Goal: Transaction & Acquisition: Purchase product/service

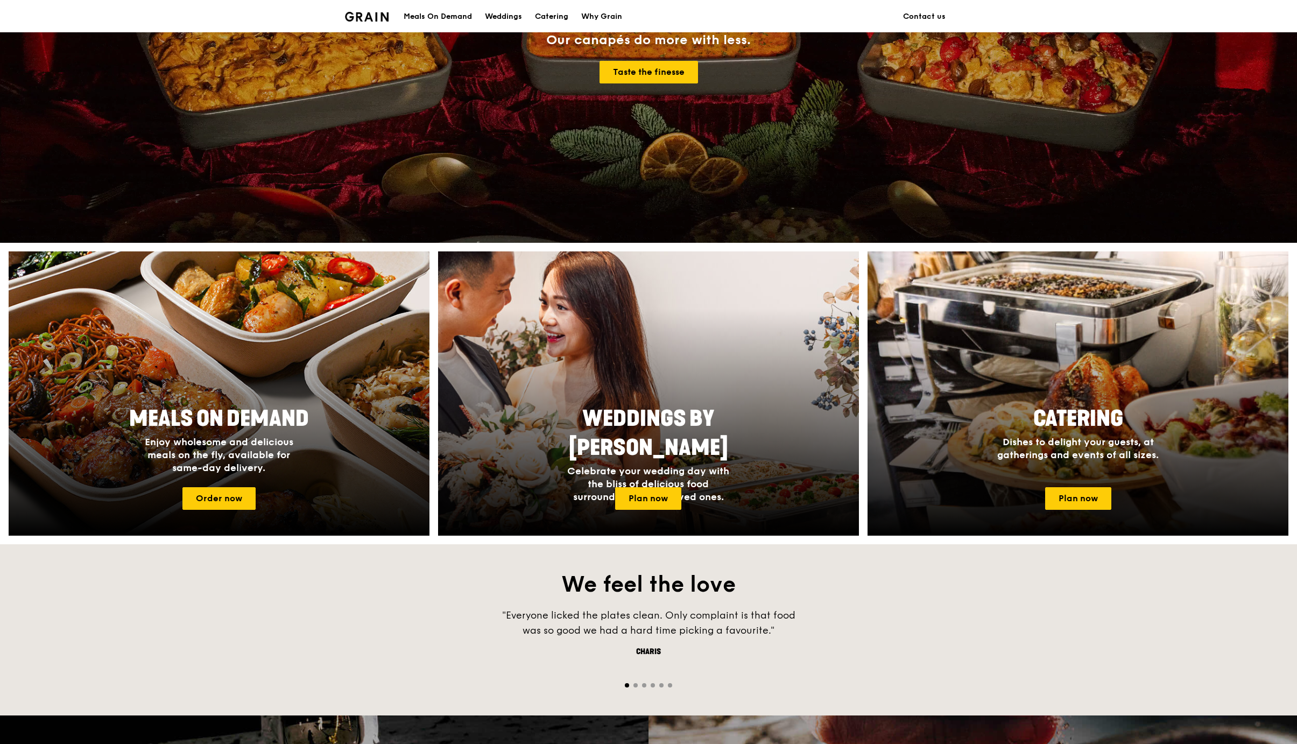
scroll to position [215, 0]
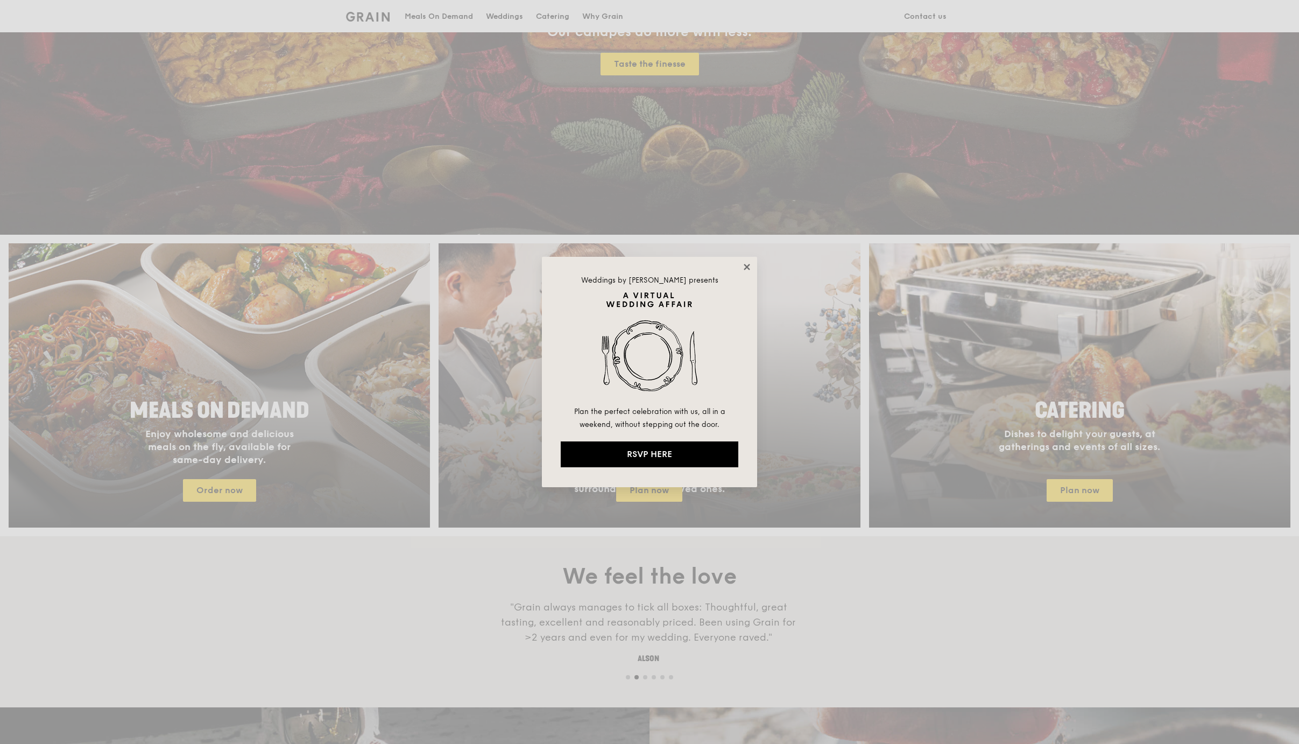
click at [749, 266] on icon at bounding box center [747, 267] width 10 height 10
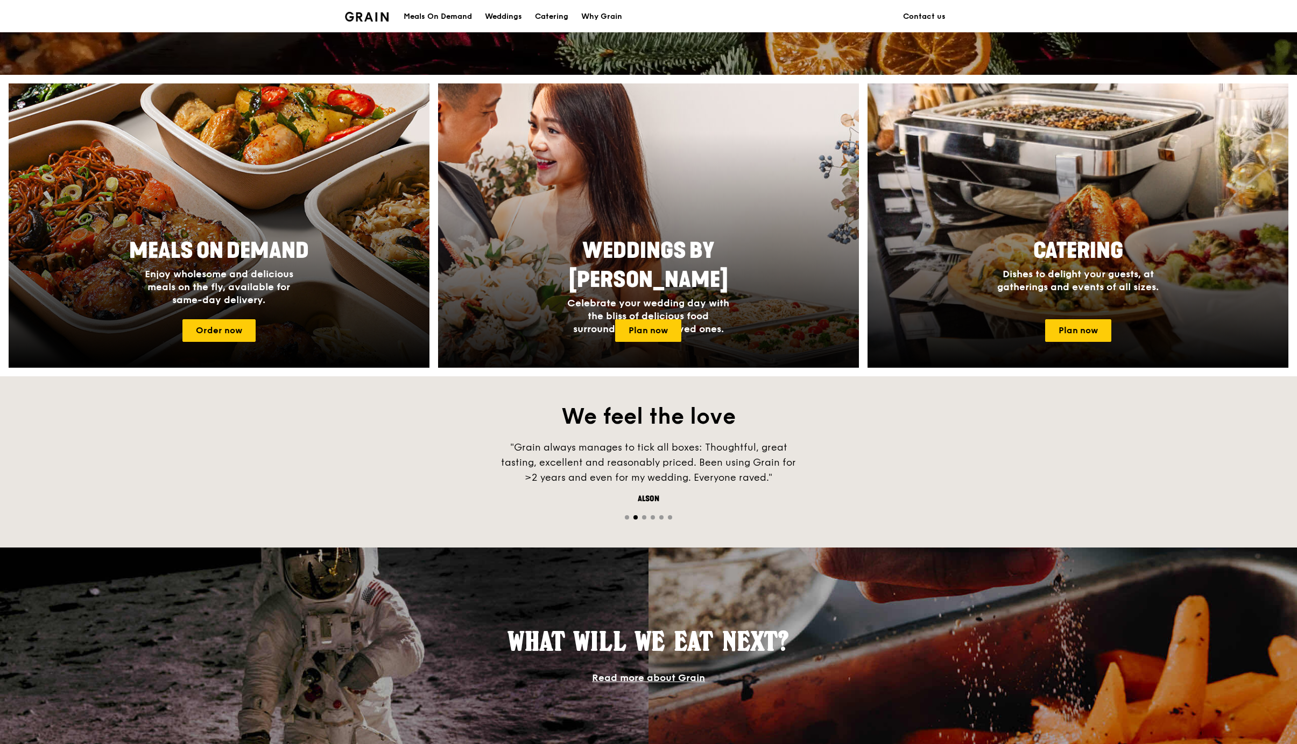
scroll to position [538, 0]
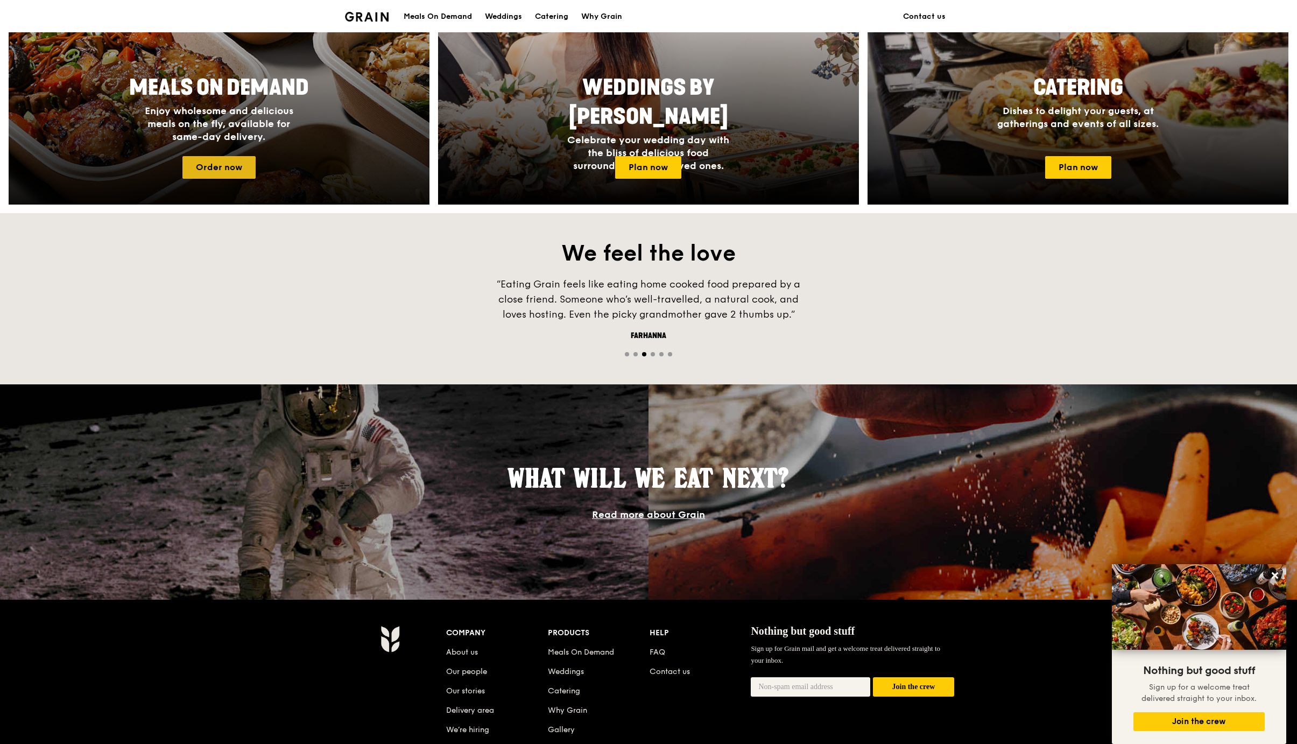
click at [200, 173] on link "Order now" at bounding box center [218, 167] width 73 height 23
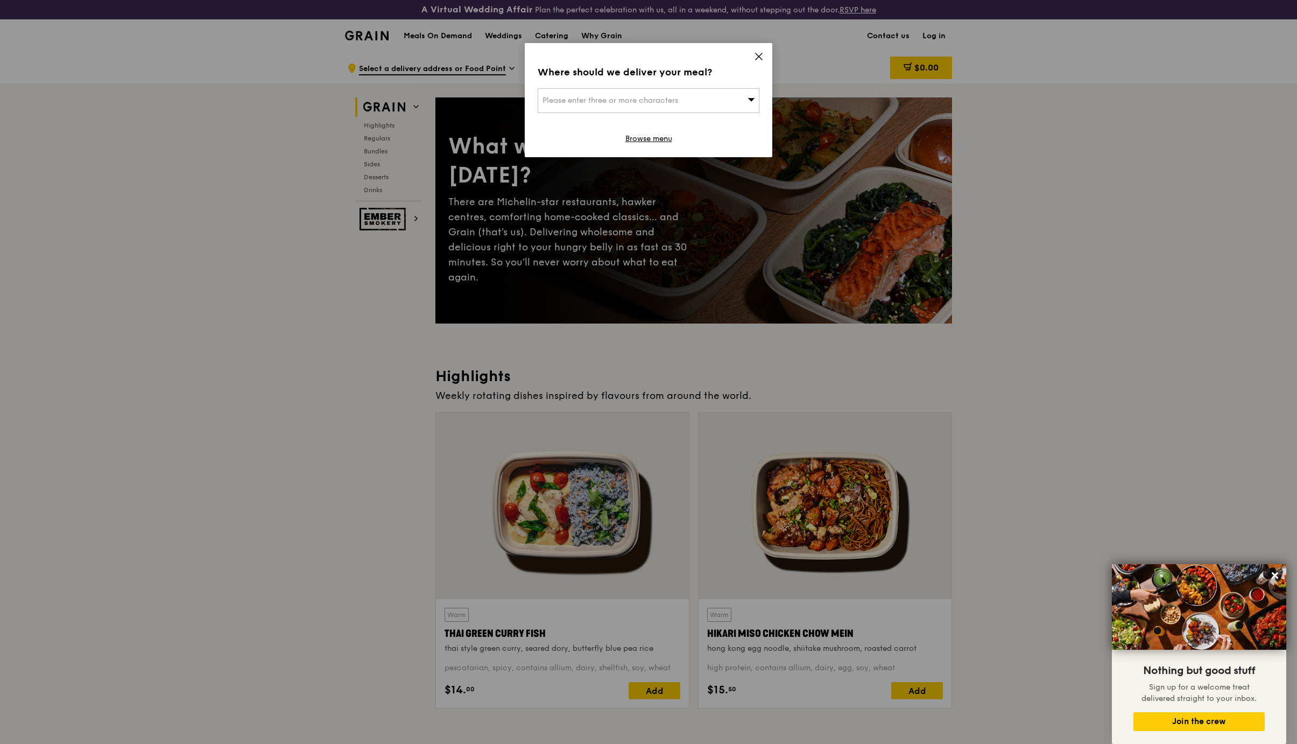
click at [608, 103] on span "Please enter three or more characters" at bounding box center [610, 100] width 136 height 9
type input "018983"
click at [603, 122] on div "[STREET_ADDRESS]" at bounding box center [621, 122] width 159 height 11
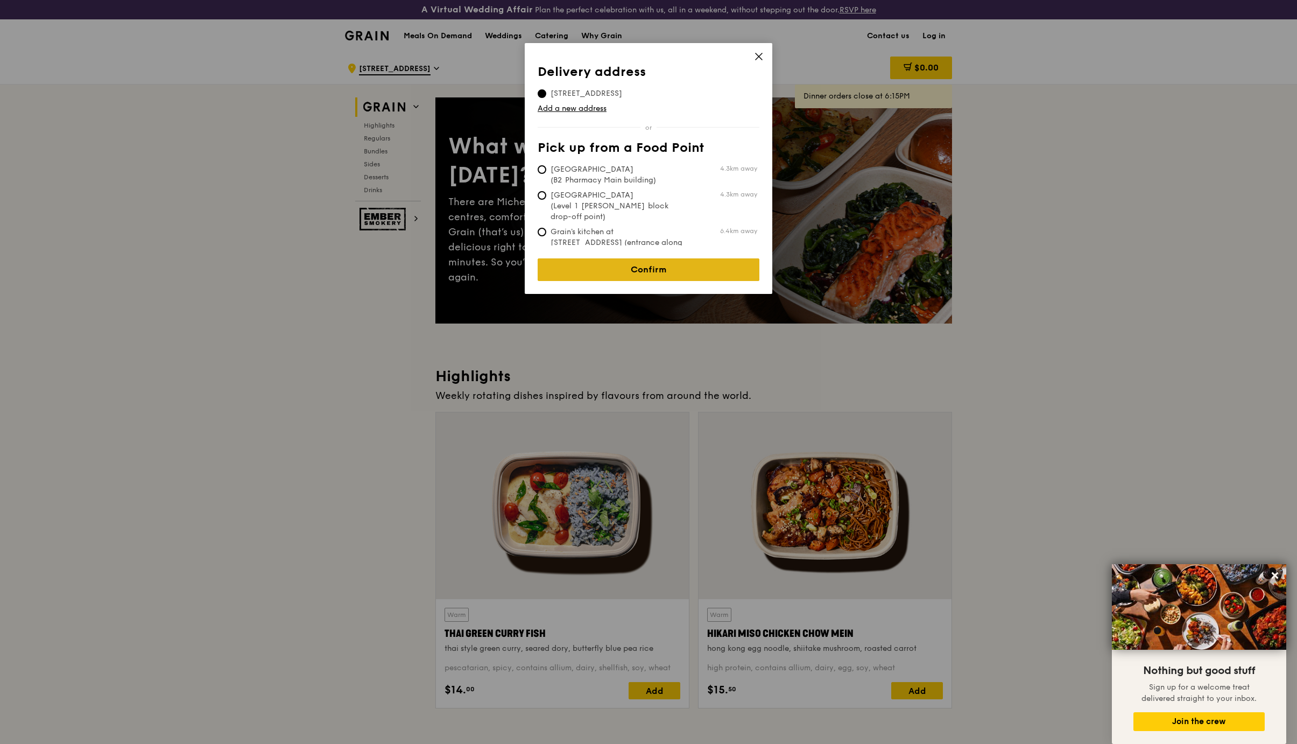
drag, startPoint x: 661, startPoint y: 258, endPoint x: 675, endPoint y: 251, distance: 15.6
click at [660, 258] on link "Confirm" at bounding box center [649, 269] width 222 height 23
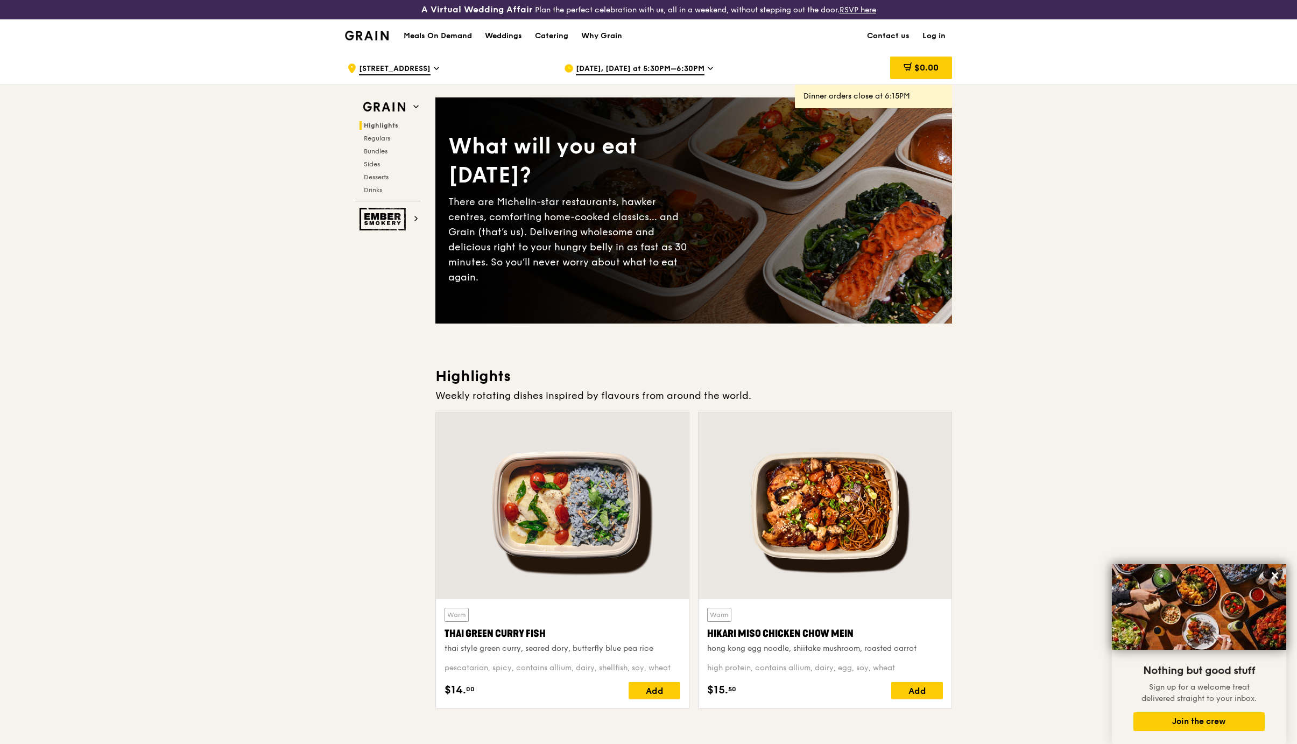
click at [708, 67] on icon at bounding box center [710, 69] width 5 height 10
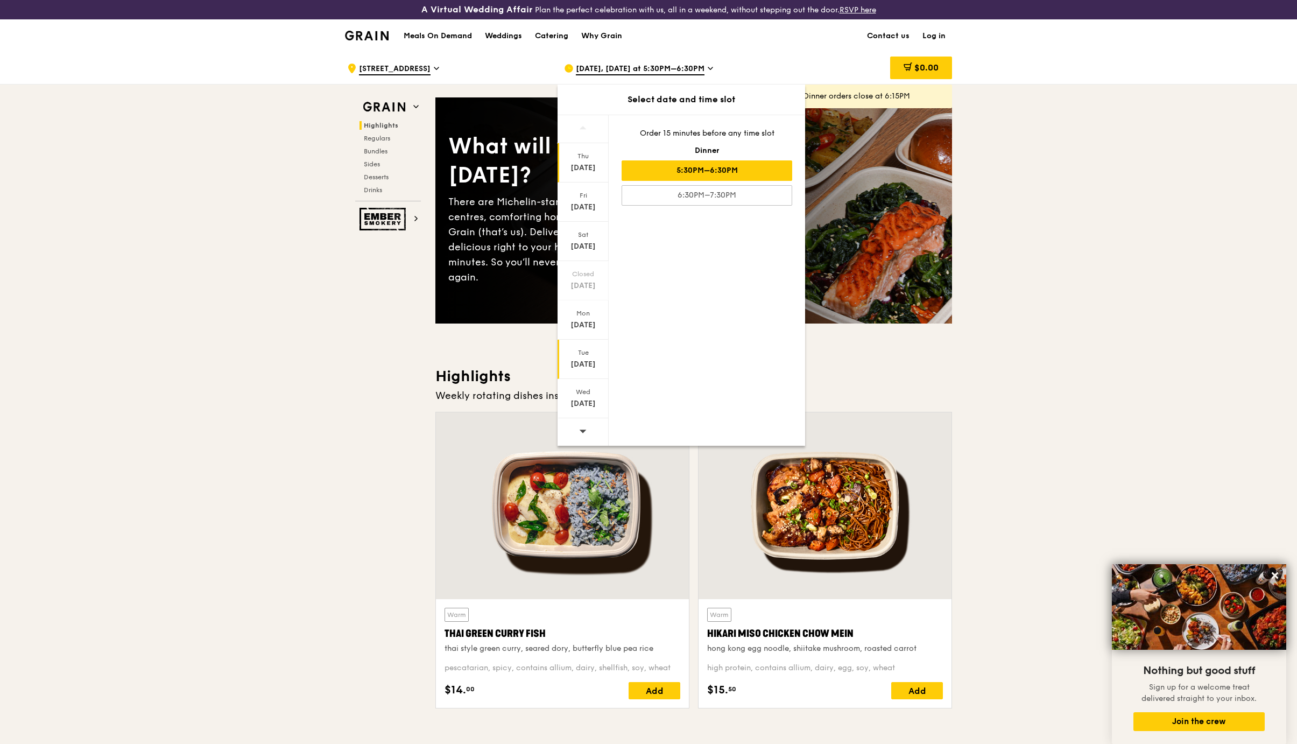
click at [582, 363] on div "[DATE]" at bounding box center [583, 364] width 48 height 11
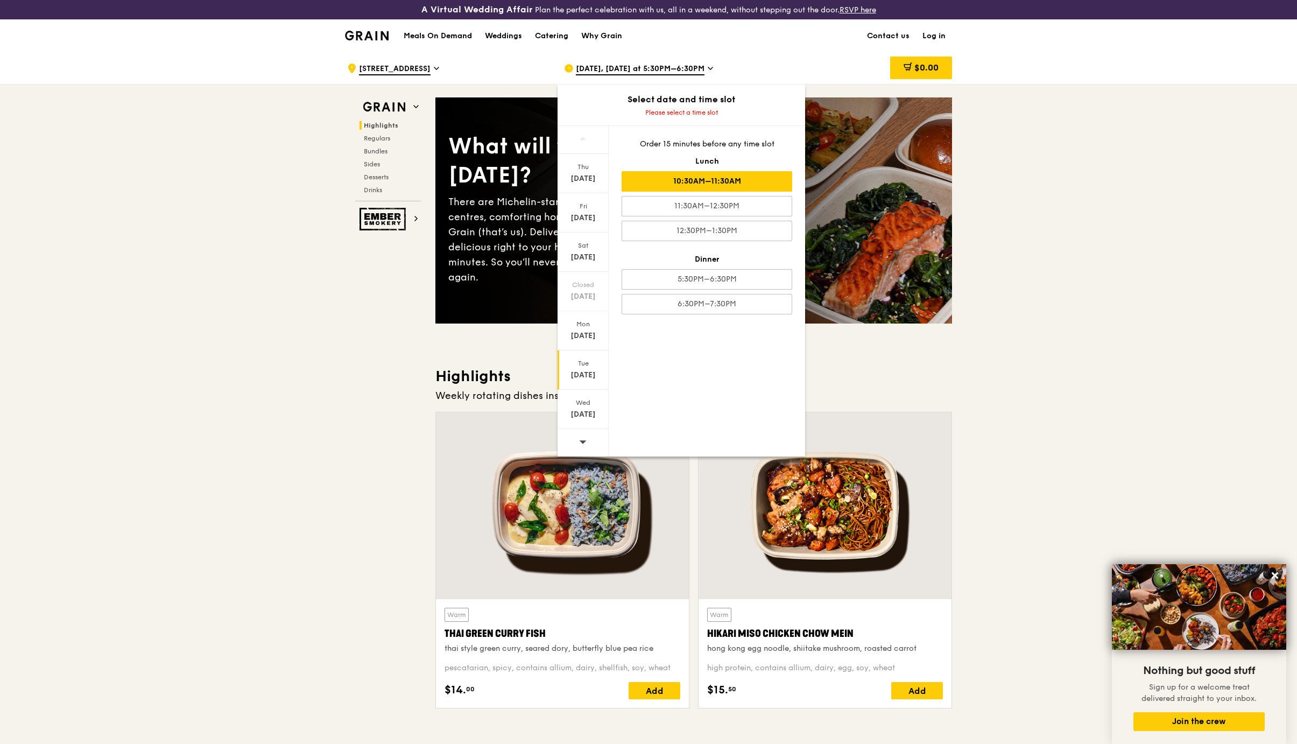
click at [770, 175] on div "10:30AM–11:30AM" at bounding box center [707, 181] width 171 height 20
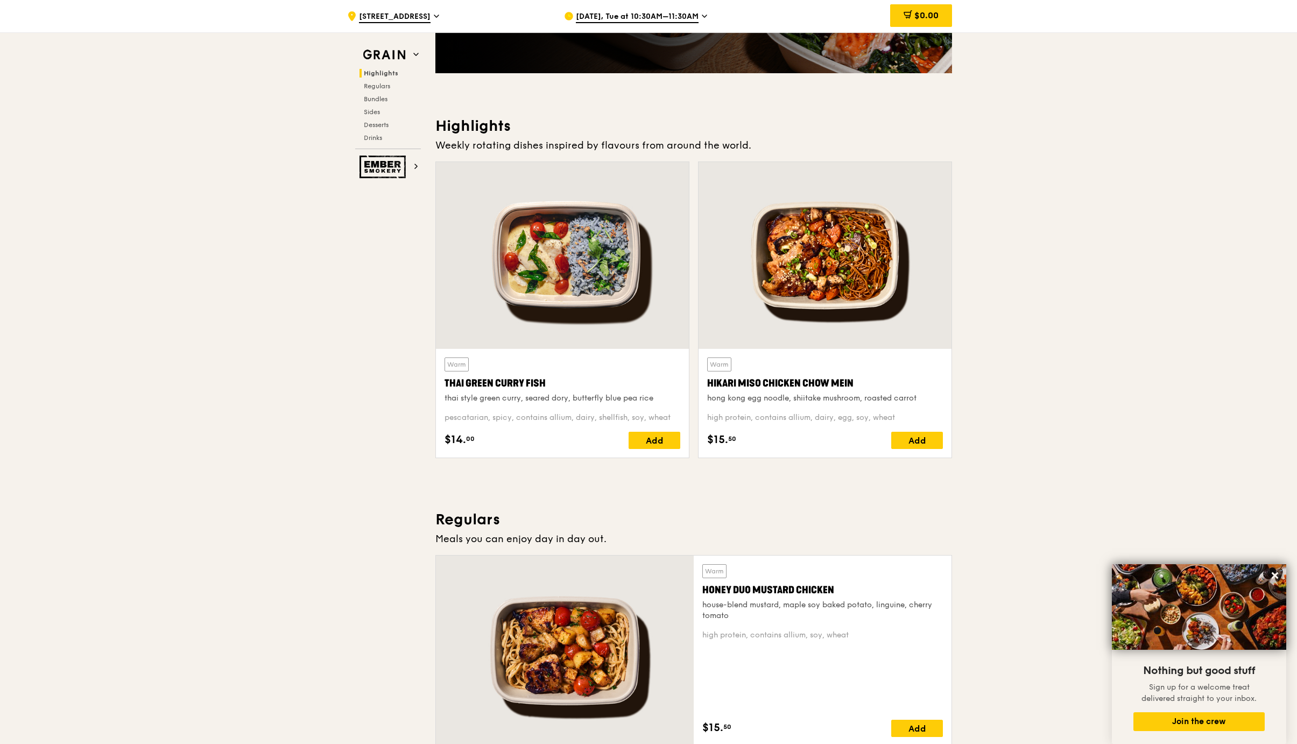
scroll to position [54, 0]
